Goal: Transaction & Acquisition: Purchase product/service

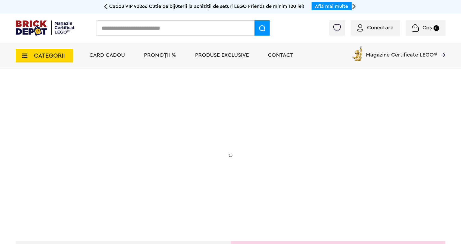
click at [354, 4] on icon at bounding box center [354, 6] width 4 height 10
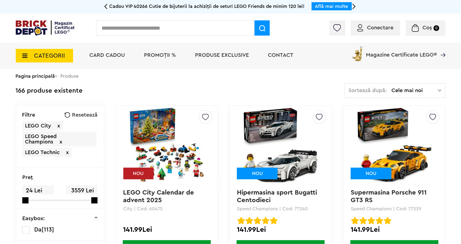
click at [404, 86] on div "Sortează după: Cele mai noi Cele mai noi Cele mai vechi Cele mai ieftine Cele m…" at bounding box center [394, 90] width 101 height 15
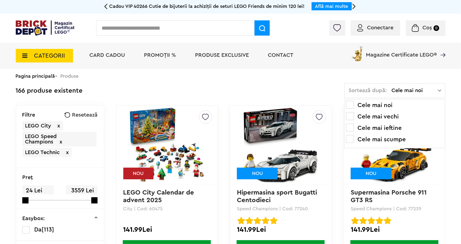
click at [390, 138] on li "Cele mai scumpe" at bounding box center [394, 139] width 97 height 9
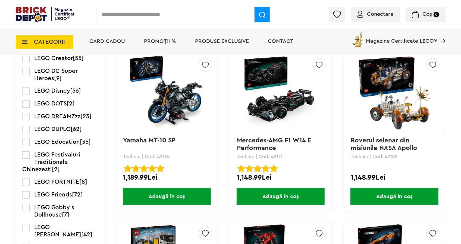
scroll to position [570, 0]
